Goal: Task Accomplishment & Management: Complete application form

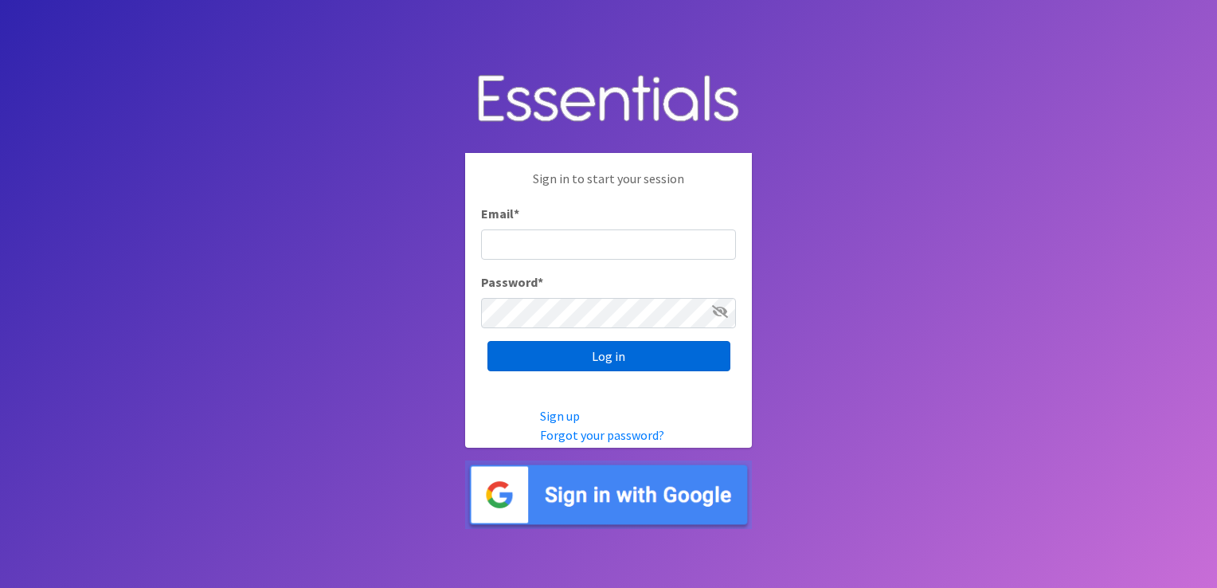
type input "shannon@HeartofOhiodiaperbank.org"
click at [526, 352] on input "Log in" at bounding box center [608, 356] width 243 height 30
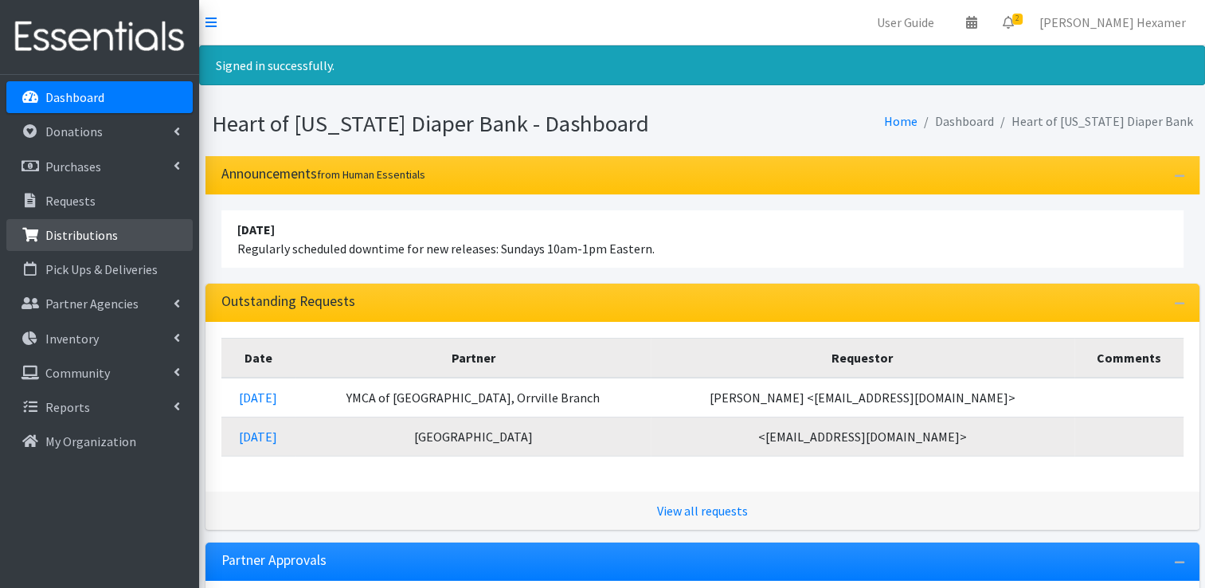
click at [57, 240] on p "Distributions" at bounding box center [81, 235] width 72 height 16
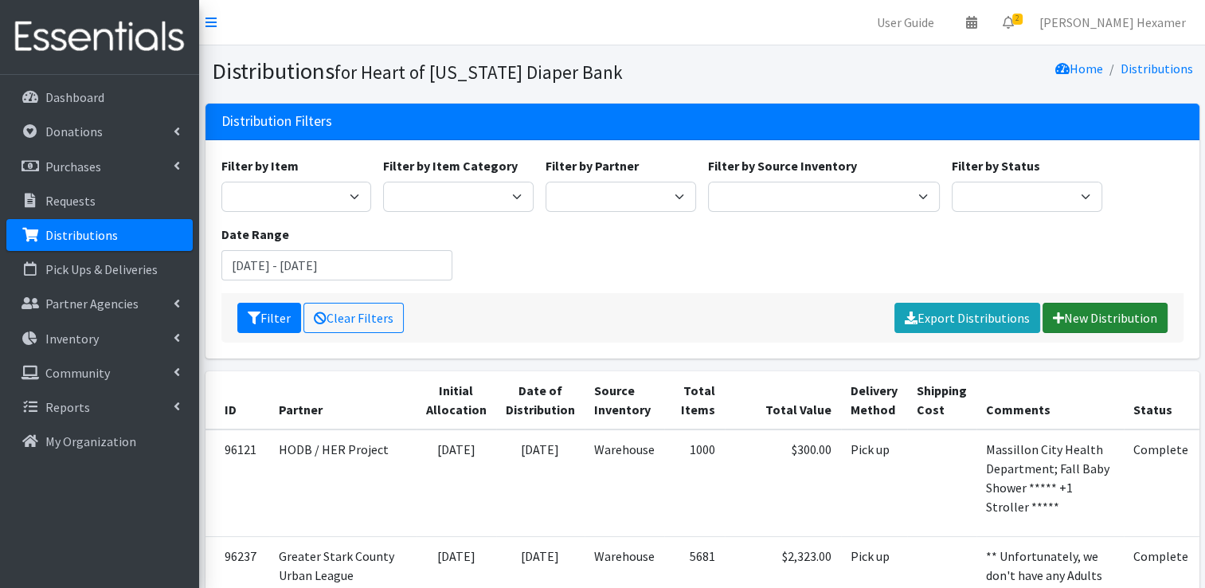
click at [1068, 311] on link "New Distribution" at bounding box center [1104, 318] width 125 height 30
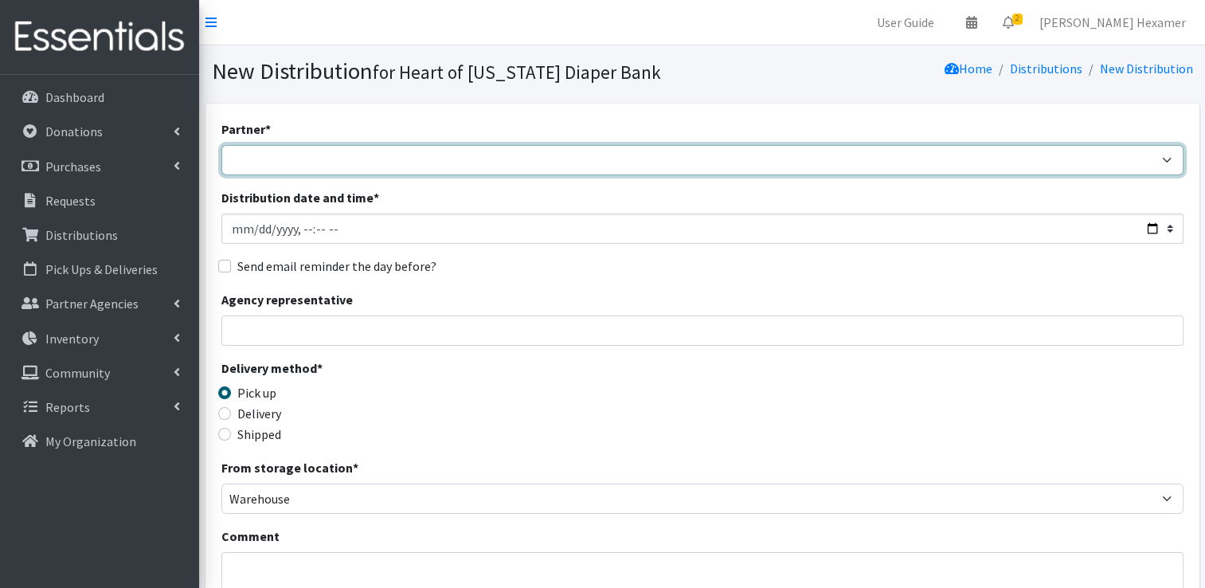
click at [251, 151] on select "Alliance Commons Belmont County Health Department Bridge Point Canal Fulton Spe…" at bounding box center [702, 160] width 962 height 30
select select "4"
click at [221, 145] on select "Alliance Commons Belmont County Health Department Bridge Point Canal Fulton Spe…" at bounding box center [702, 160] width 962 height 30
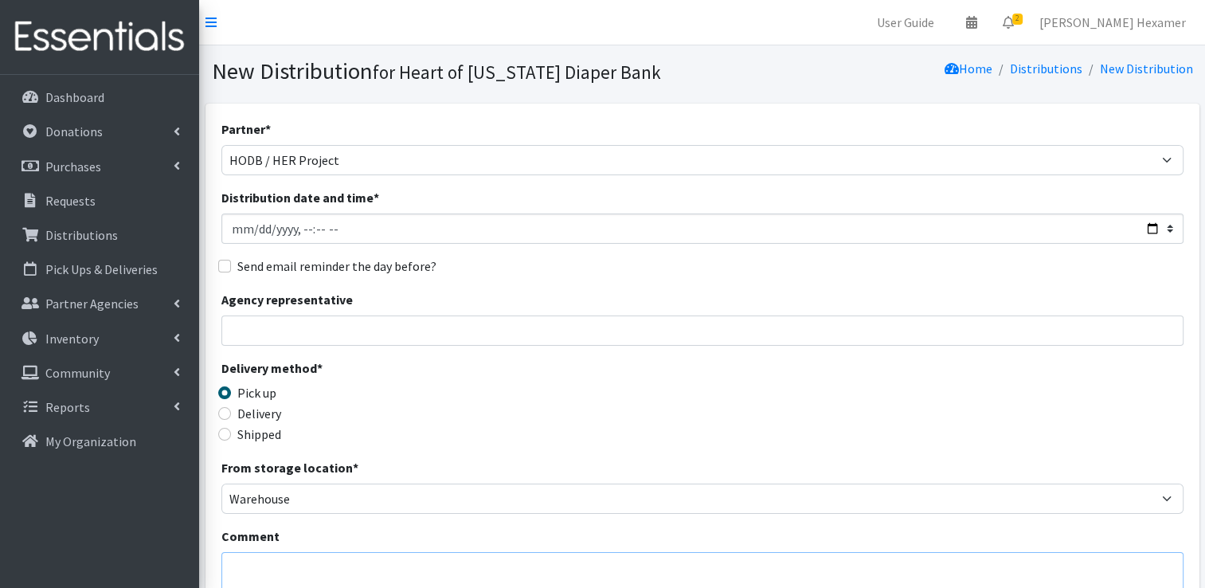
click at [234, 566] on textarea "Comment" at bounding box center [702, 576] width 962 height 49
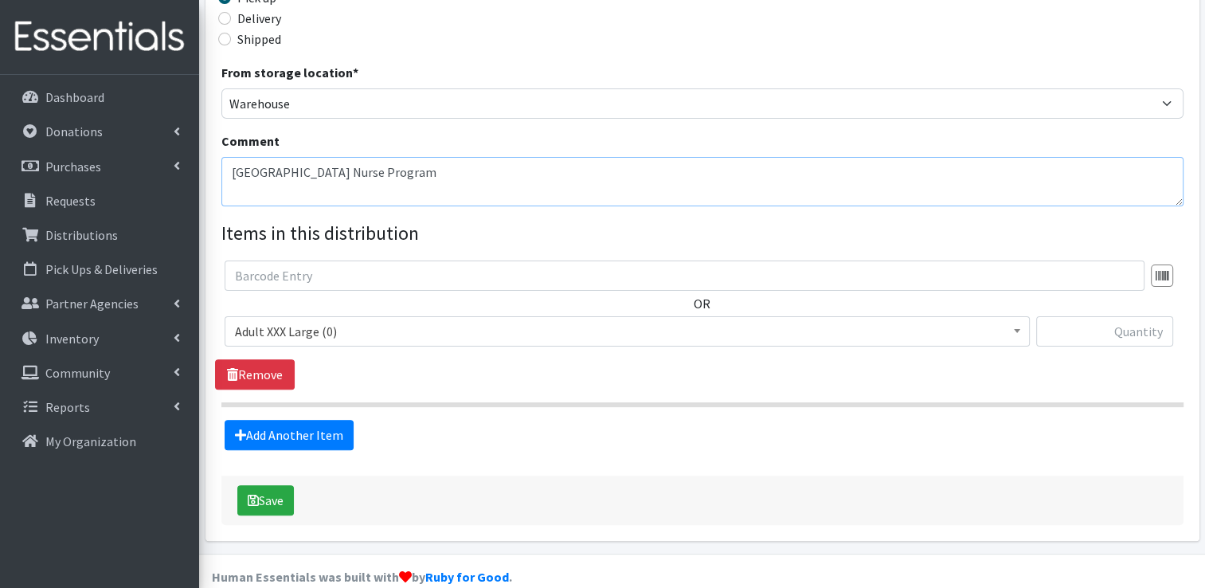
scroll to position [398, 0]
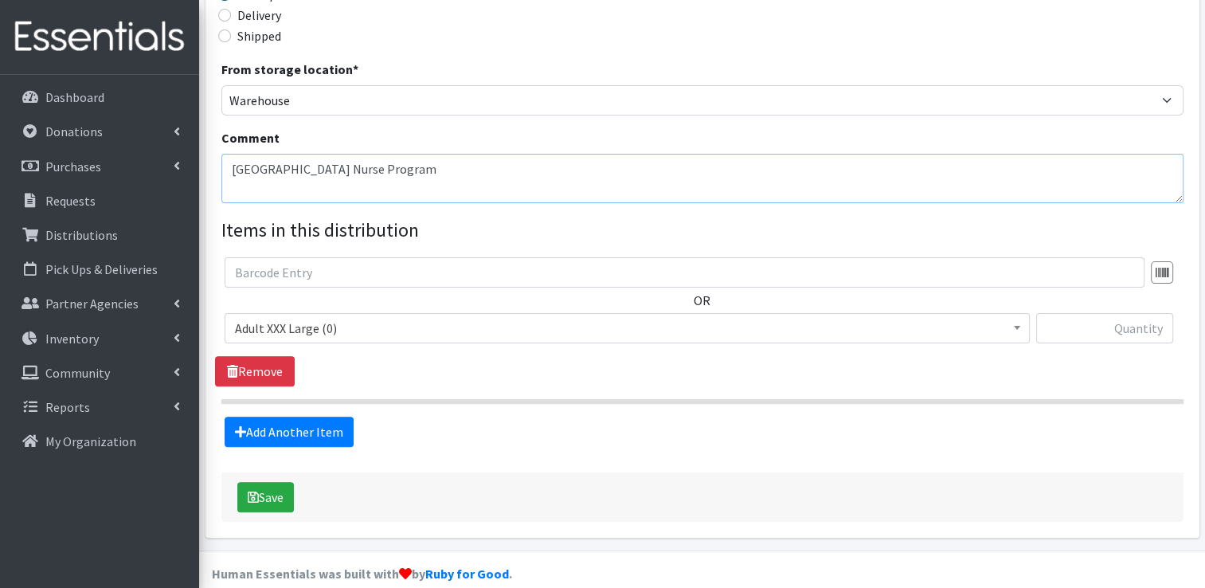
type textarea "[GEOGRAPHIC_DATA] Nurse Program"
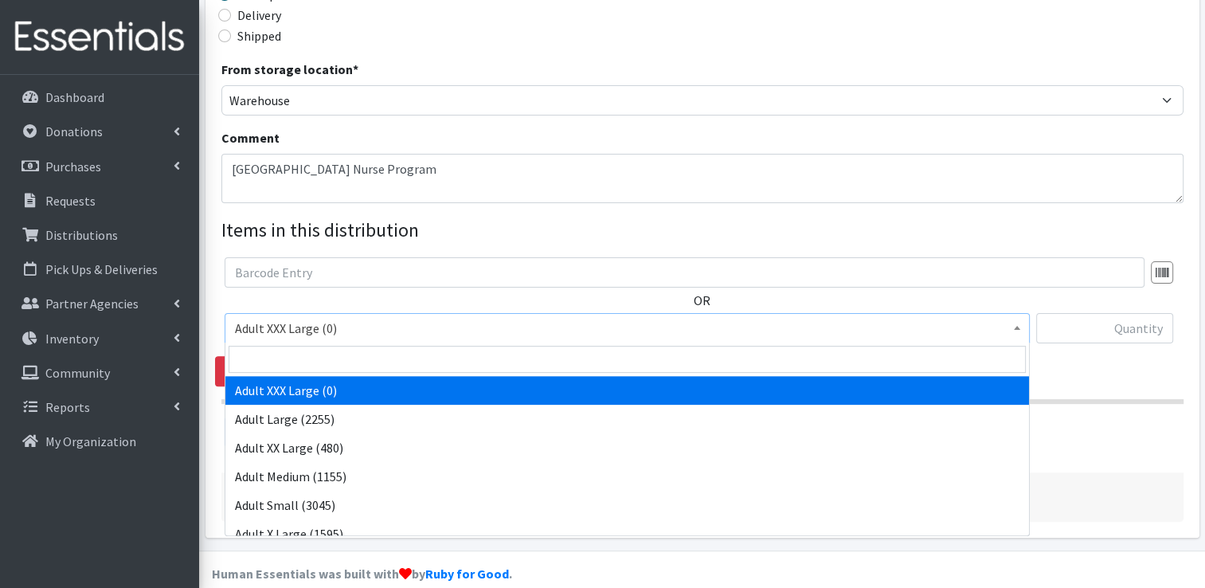
click at [382, 334] on span "Adult XXX Large (0)" at bounding box center [627, 328] width 784 height 22
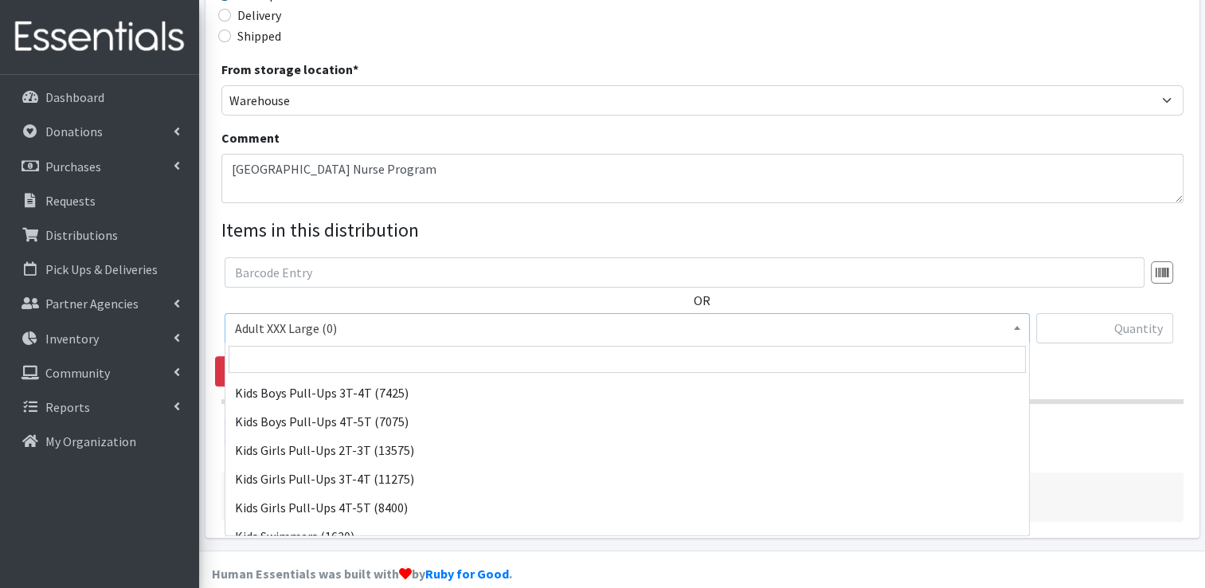
scroll to position [701, 0]
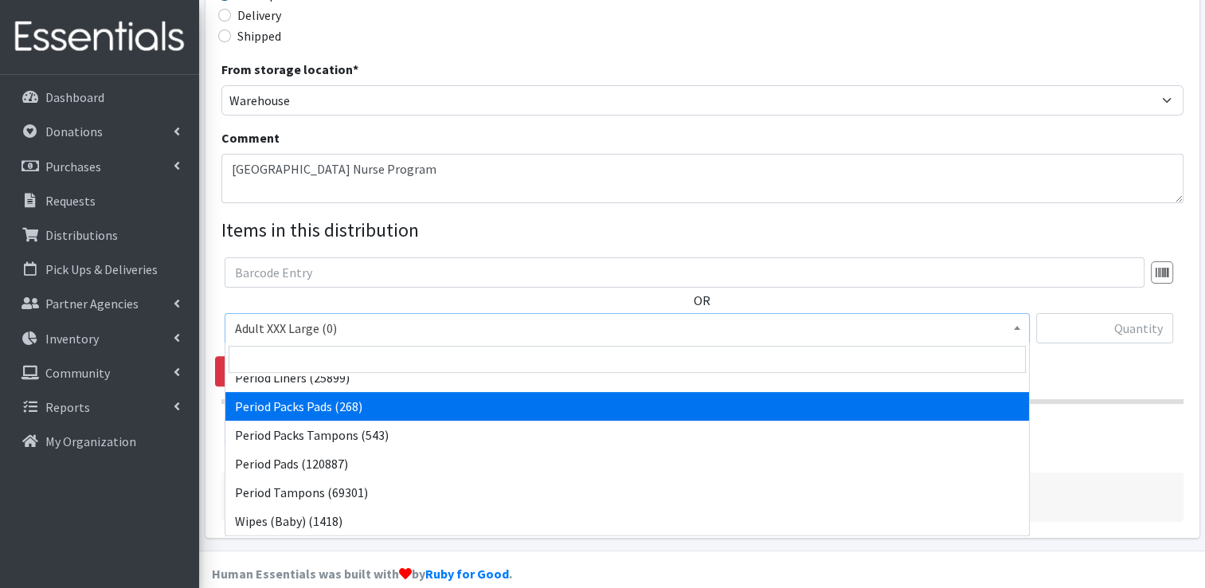
select select "11444"
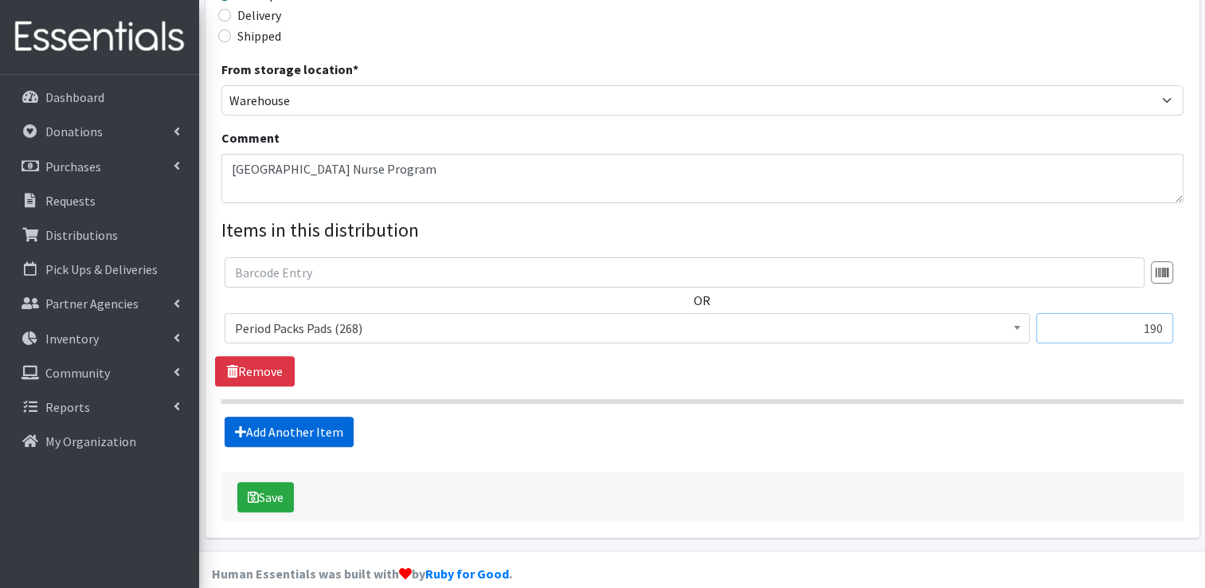
type input "190"
click at [283, 431] on link "Add Another Item" at bounding box center [289, 431] width 129 height 30
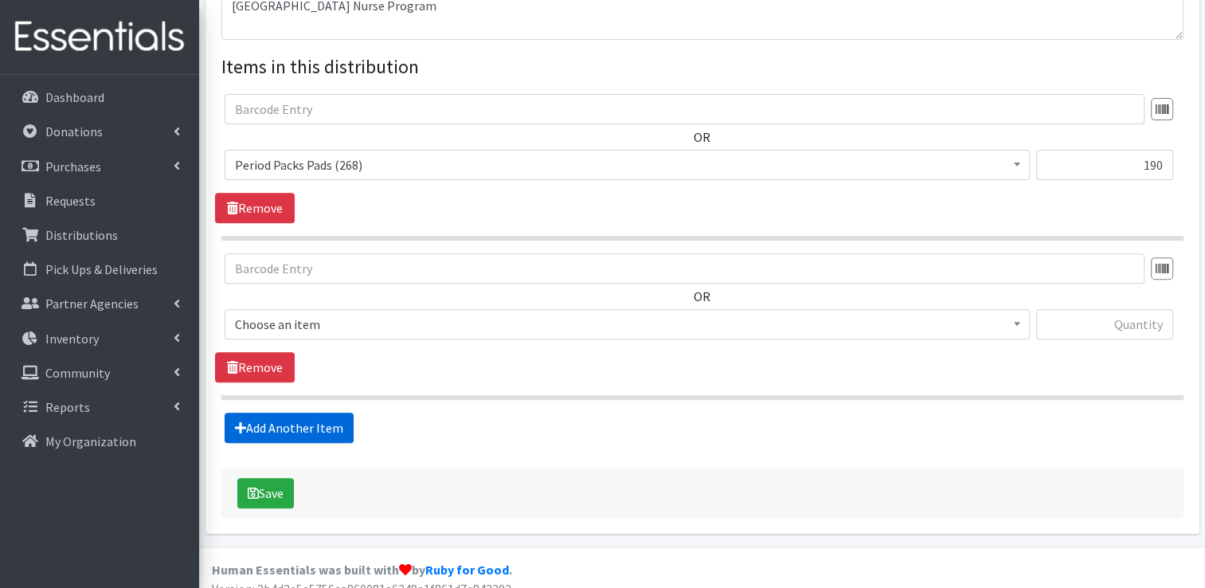
scroll to position [577, 0]
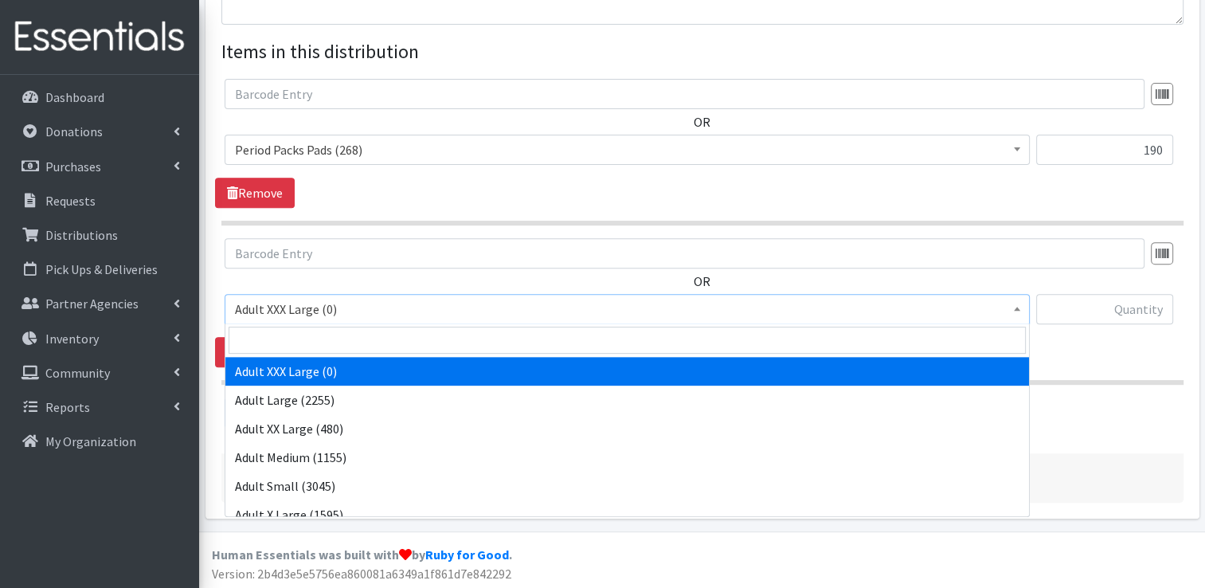
click at [295, 307] on span "Adult XXX Large (0)" at bounding box center [627, 309] width 784 height 22
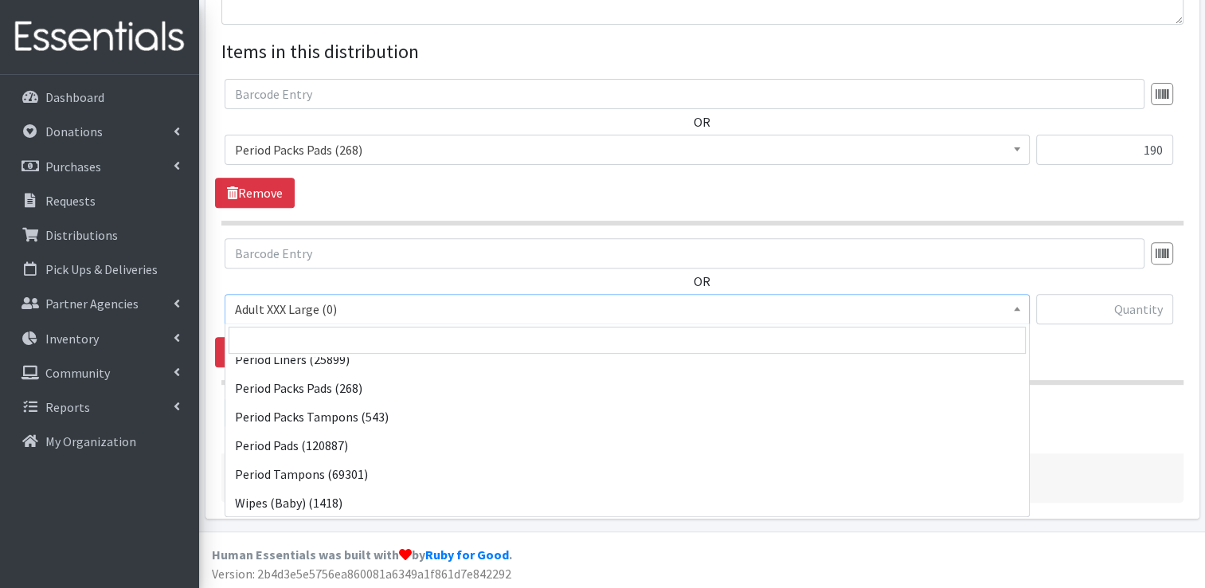
scroll to position [701, 0]
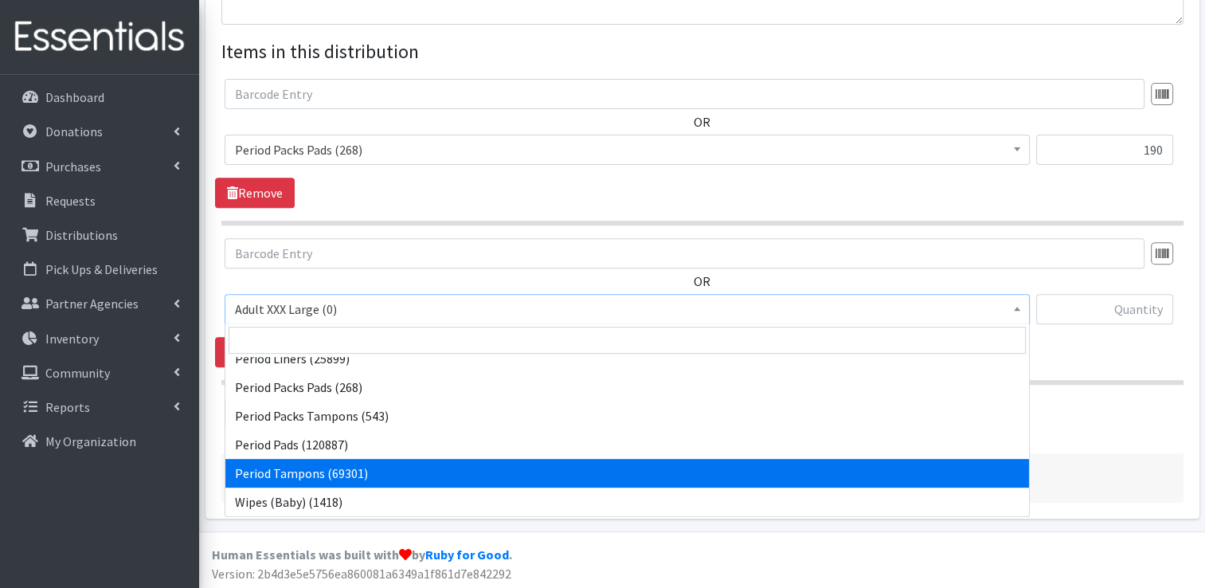
select select "12633"
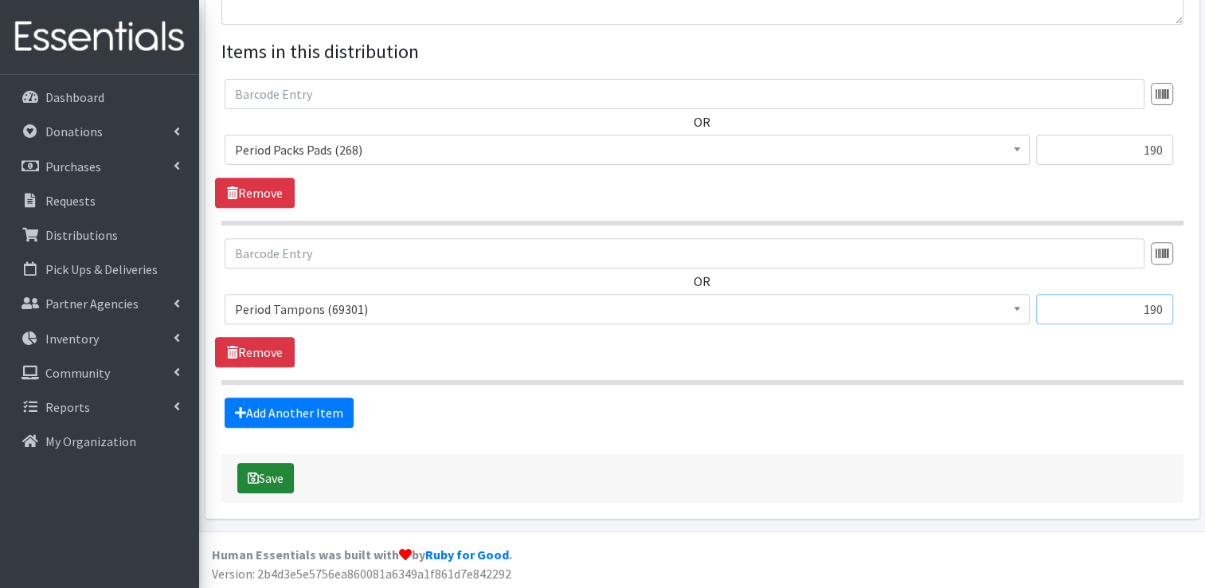
type input "190"
click at [268, 475] on button "Save" at bounding box center [265, 478] width 57 height 30
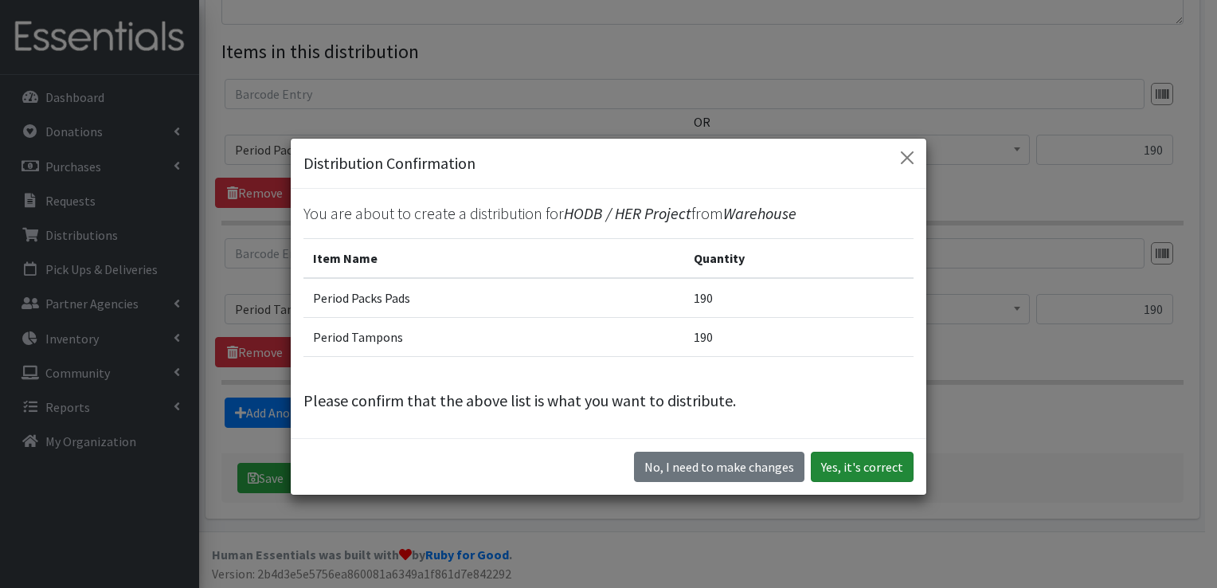
click at [843, 460] on button "Yes, it's correct" at bounding box center [862, 466] width 103 height 30
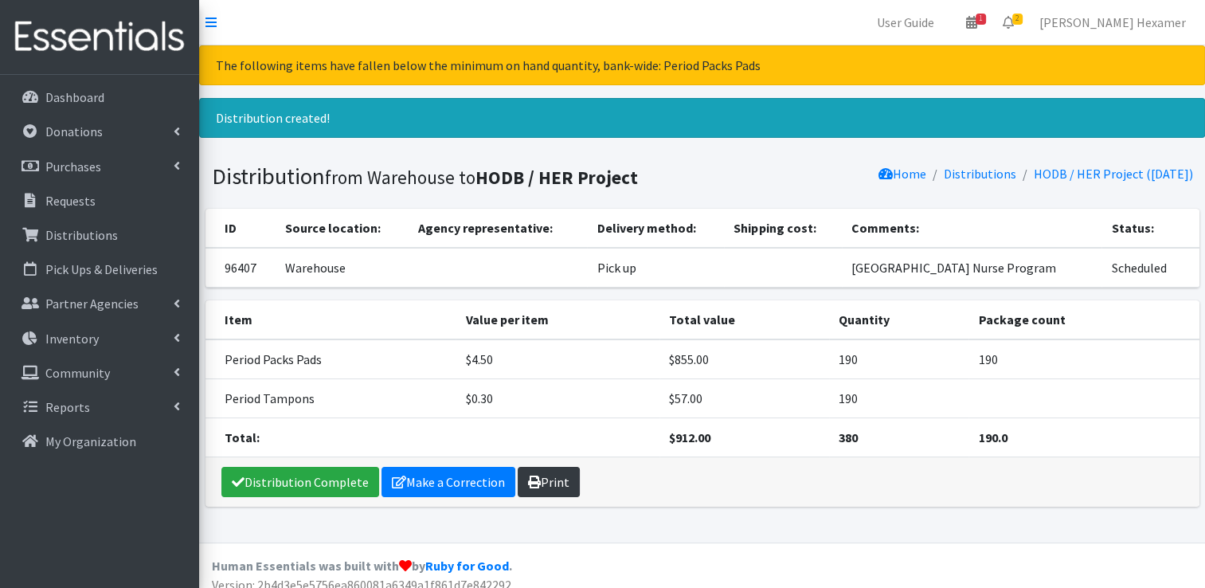
click at [538, 476] on link "Print" at bounding box center [549, 482] width 62 height 30
click at [412, 483] on link "Make a Correction" at bounding box center [448, 482] width 134 height 30
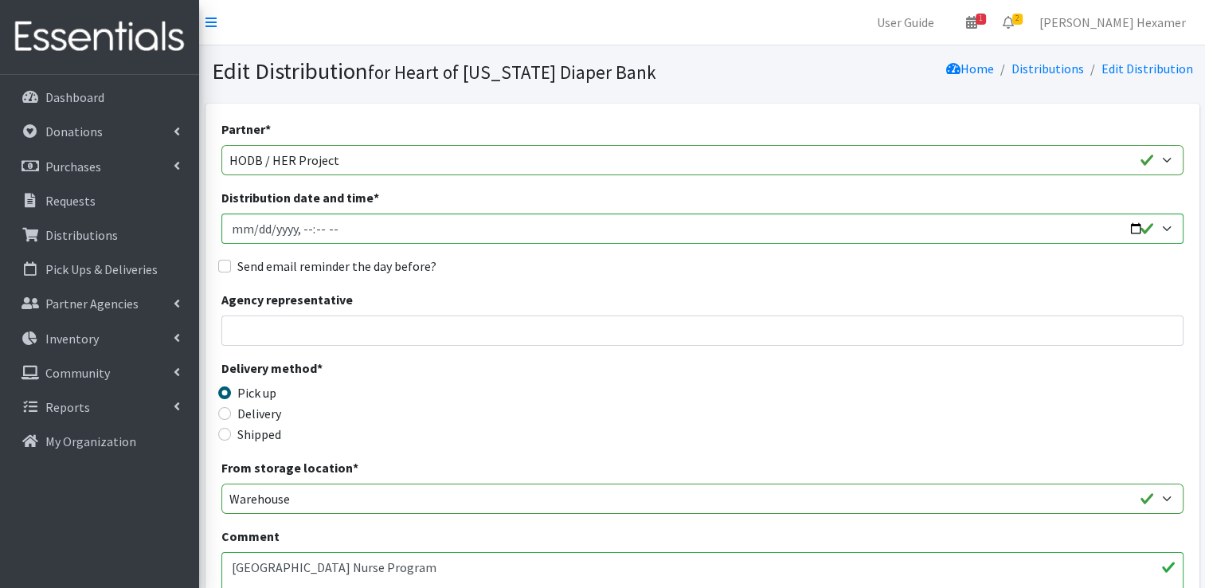
scroll to position [478, 0]
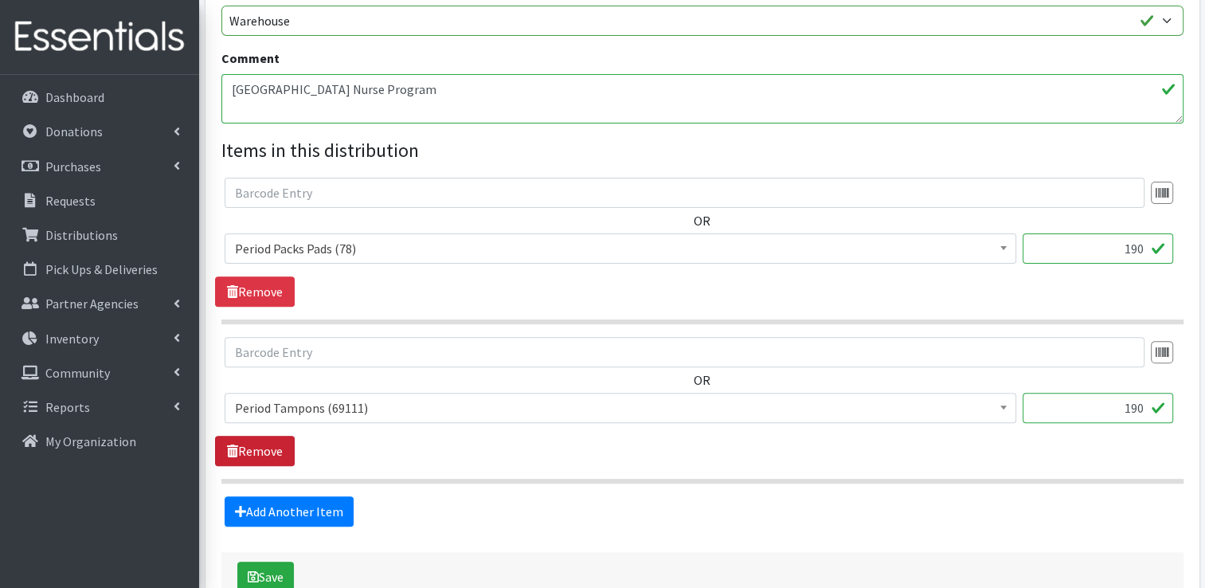
click at [277, 451] on link "Remove" at bounding box center [255, 451] width 80 height 30
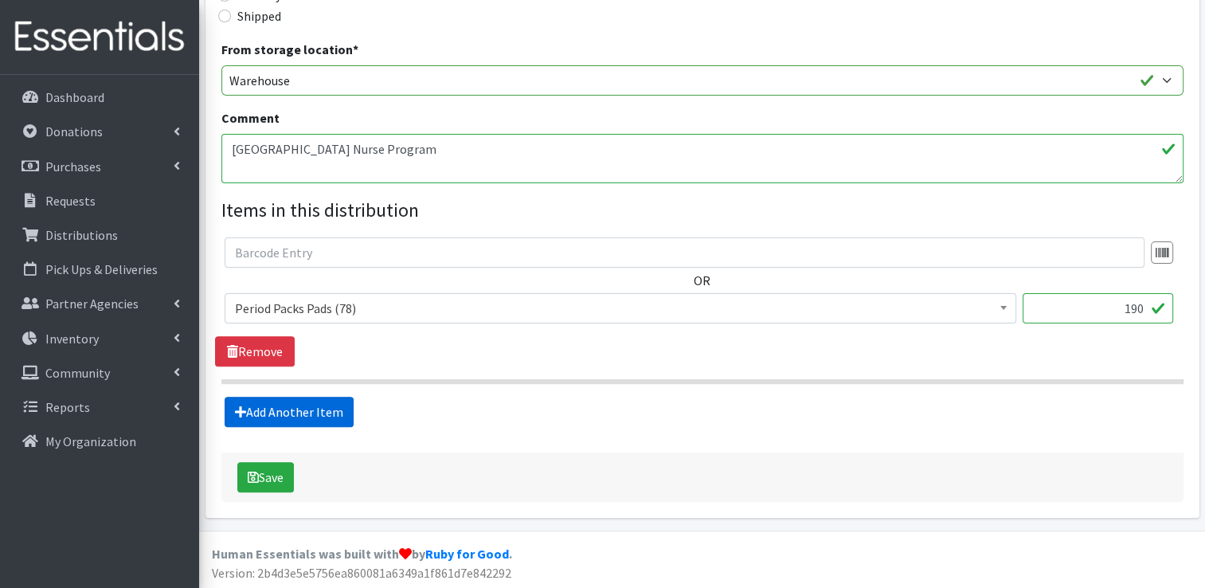
click at [312, 408] on link "Add Another Item" at bounding box center [289, 412] width 129 height 30
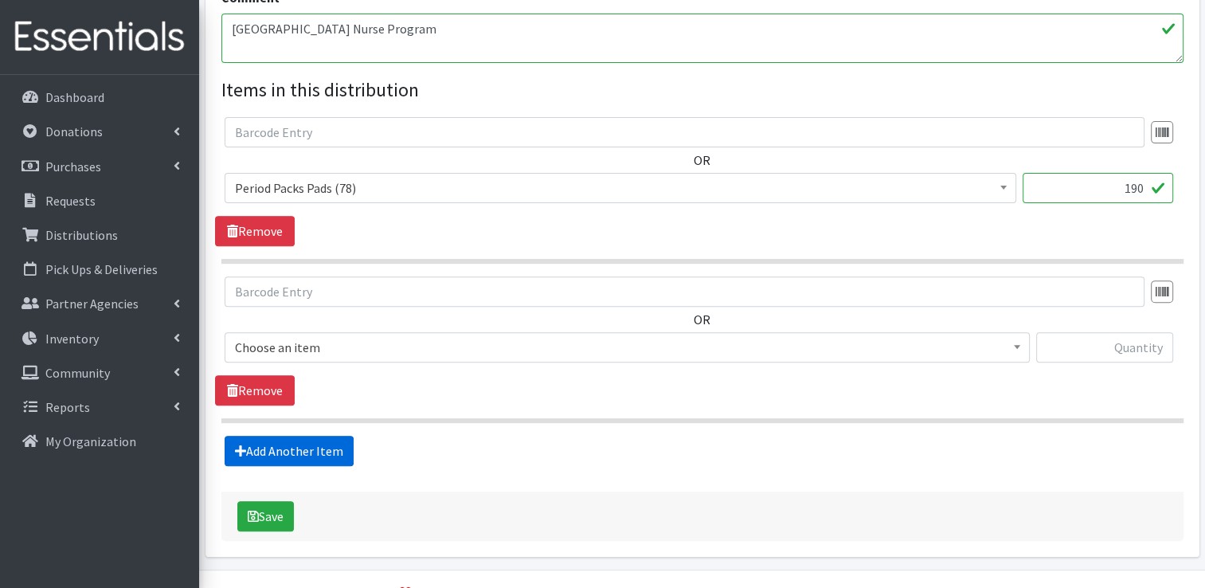
scroll to position [577, 0]
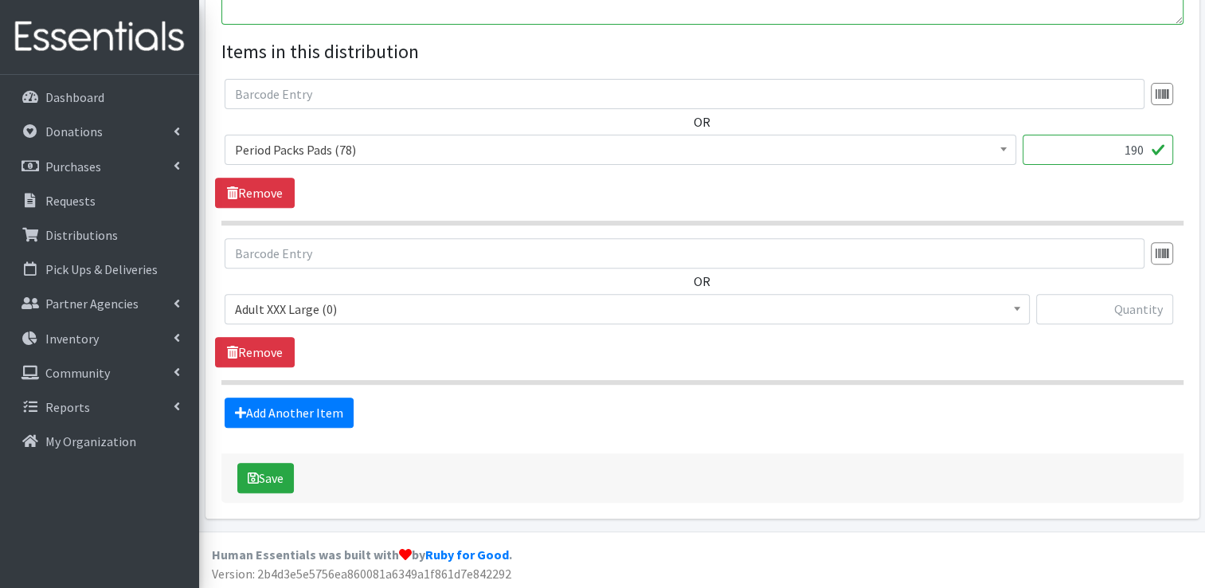
click at [331, 311] on span "Adult XXX Large (0)" at bounding box center [627, 309] width 784 height 22
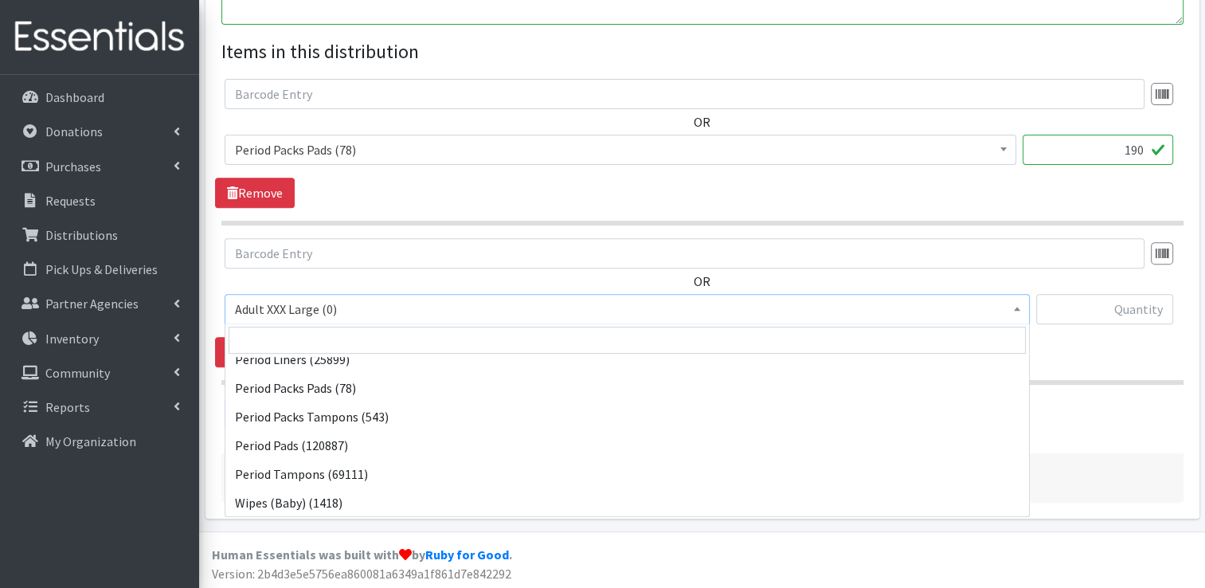
scroll to position [701, 0]
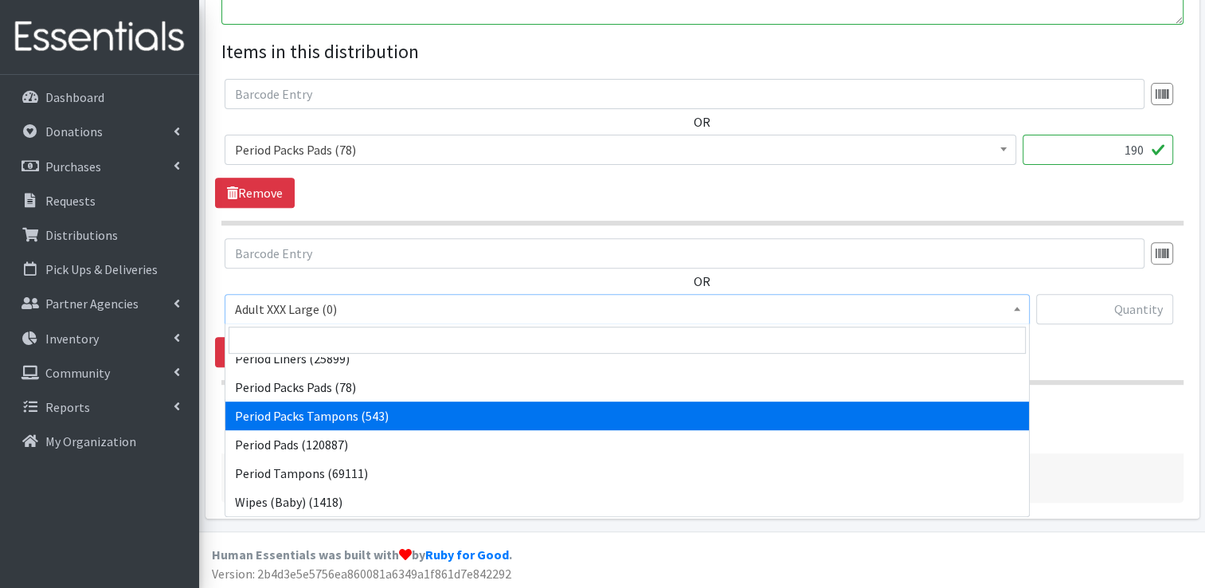
select select "11445"
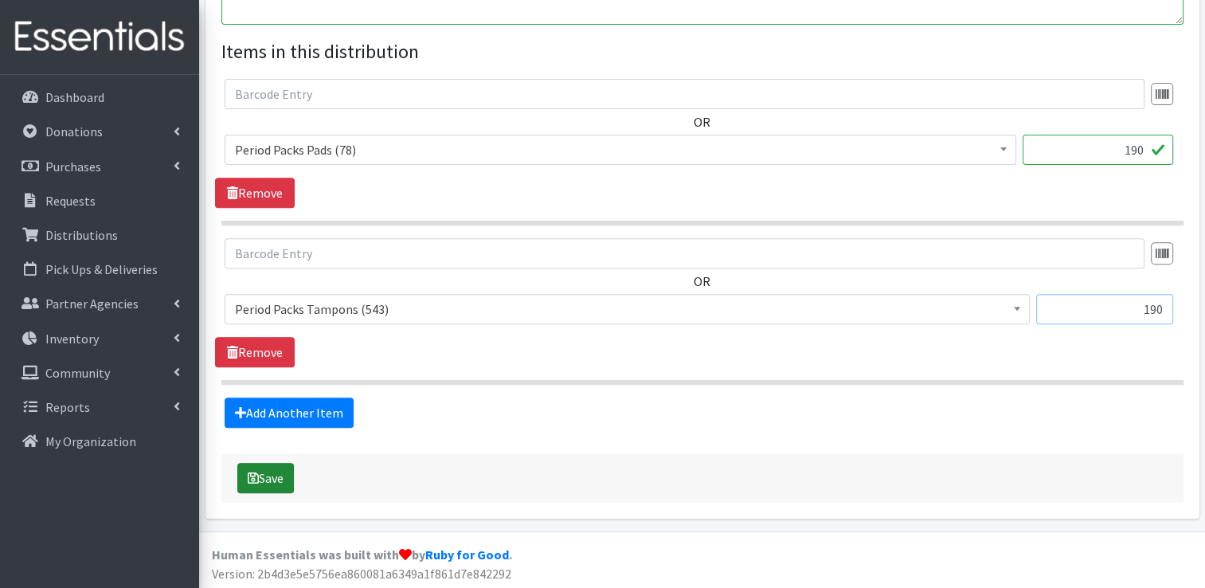
type input "190"
click at [267, 471] on button "Save" at bounding box center [265, 478] width 57 height 30
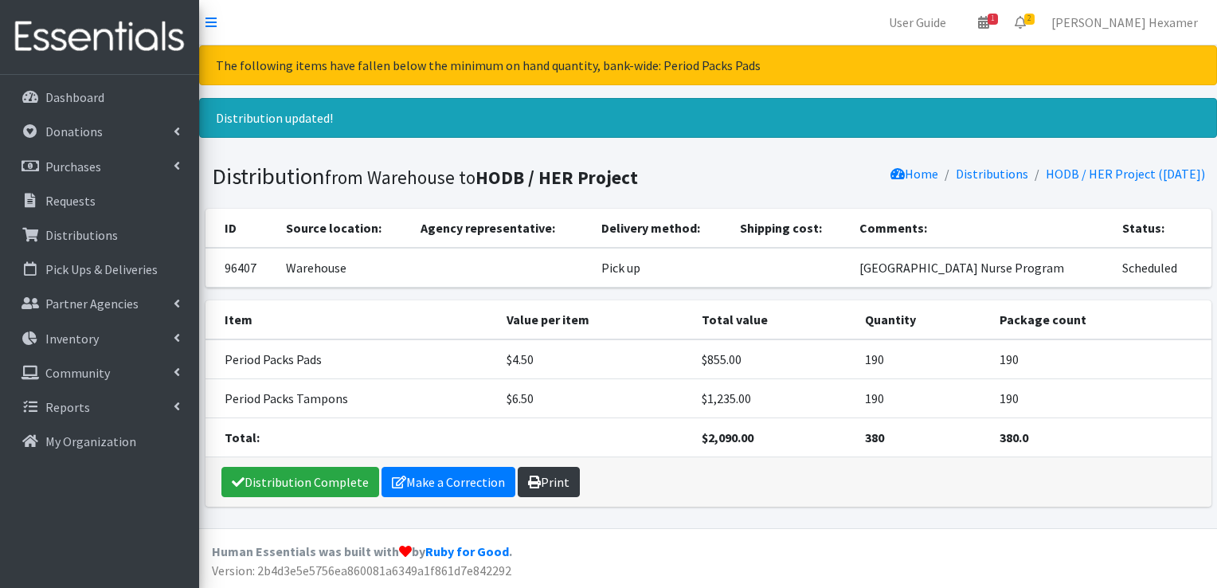
click at [535, 473] on link "Print" at bounding box center [549, 482] width 62 height 30
